Goal: Task Accomplishment & Management: Use online tool/utility

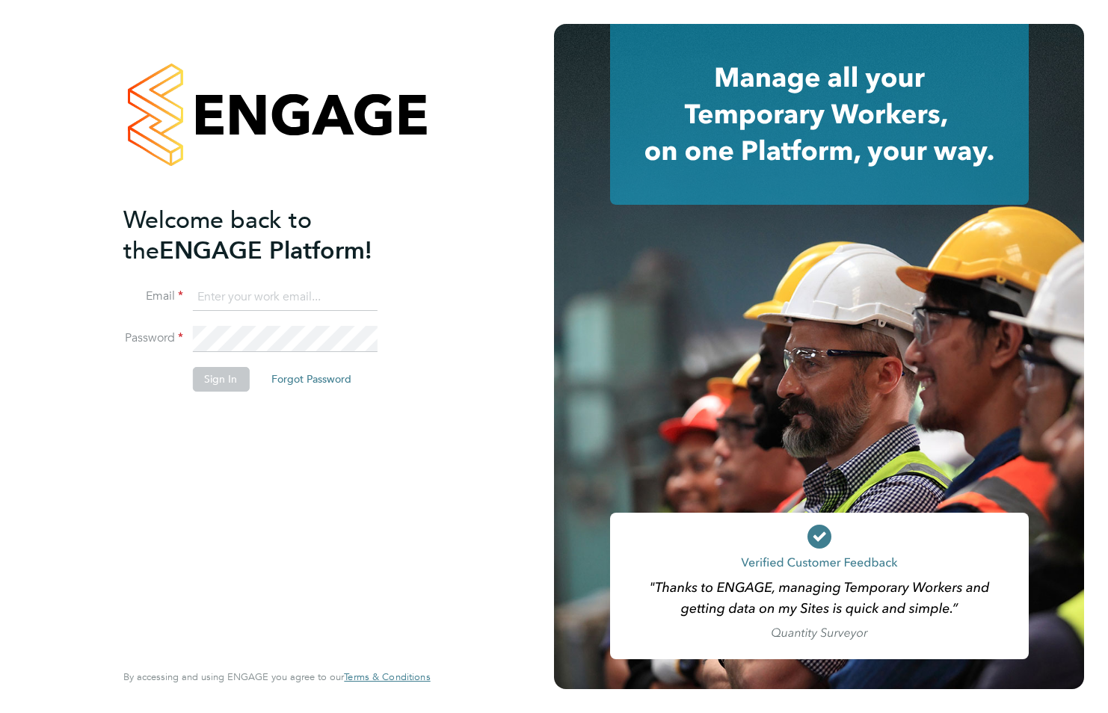
click at [211, 292] on input at bounding box center [284, 297] width 185 height 27
type input "fiona.white21@nhs.net"
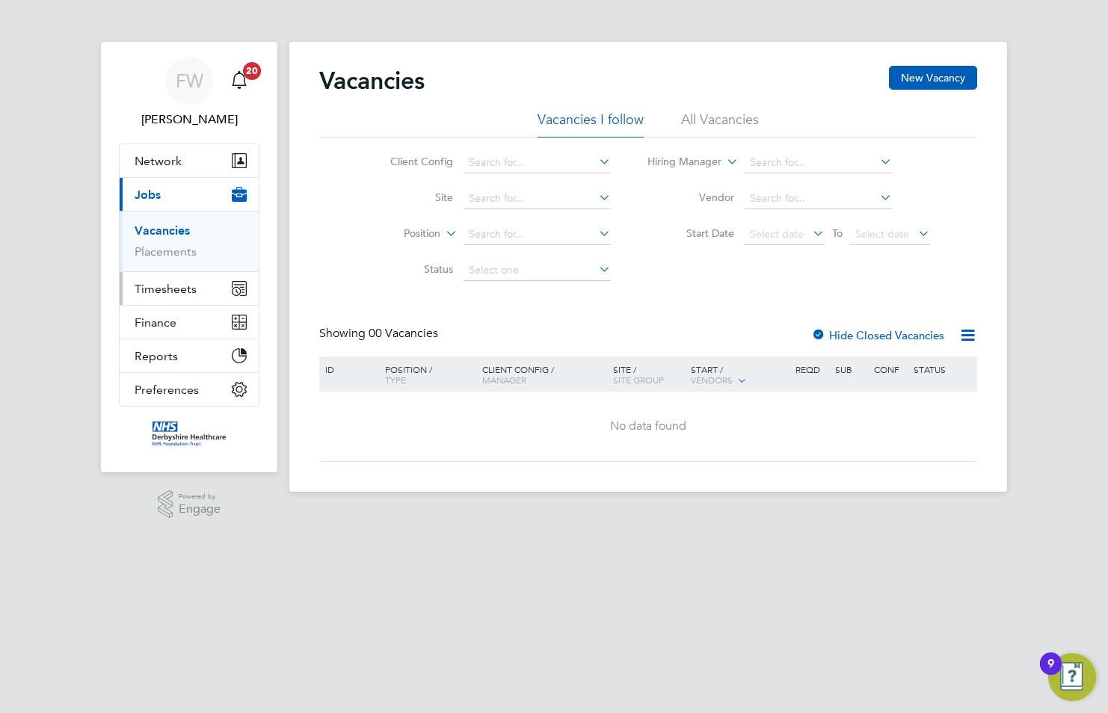
click at [237, 287] on icon "Main navigation" at bounding box center [239, 288] width 15 height 15
click at [167, 230] on span "Timesheets" at bounding box center [166, 228] width 62 height 14
click at [181, 158] on button "Network" at bounding box center [189, 160] width 139 height 33
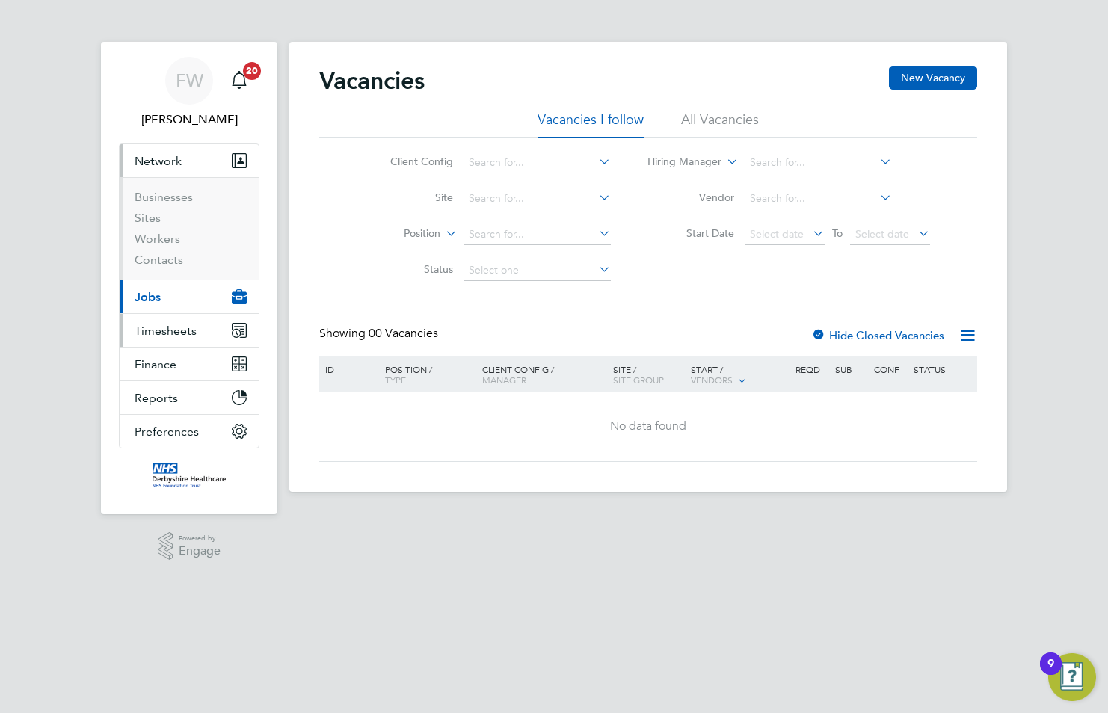
click at [184, 330] on span "Timesheets" at bounding box center [166, 331] width 62 height 14
